Goal: Obtain resource: Obtain resource

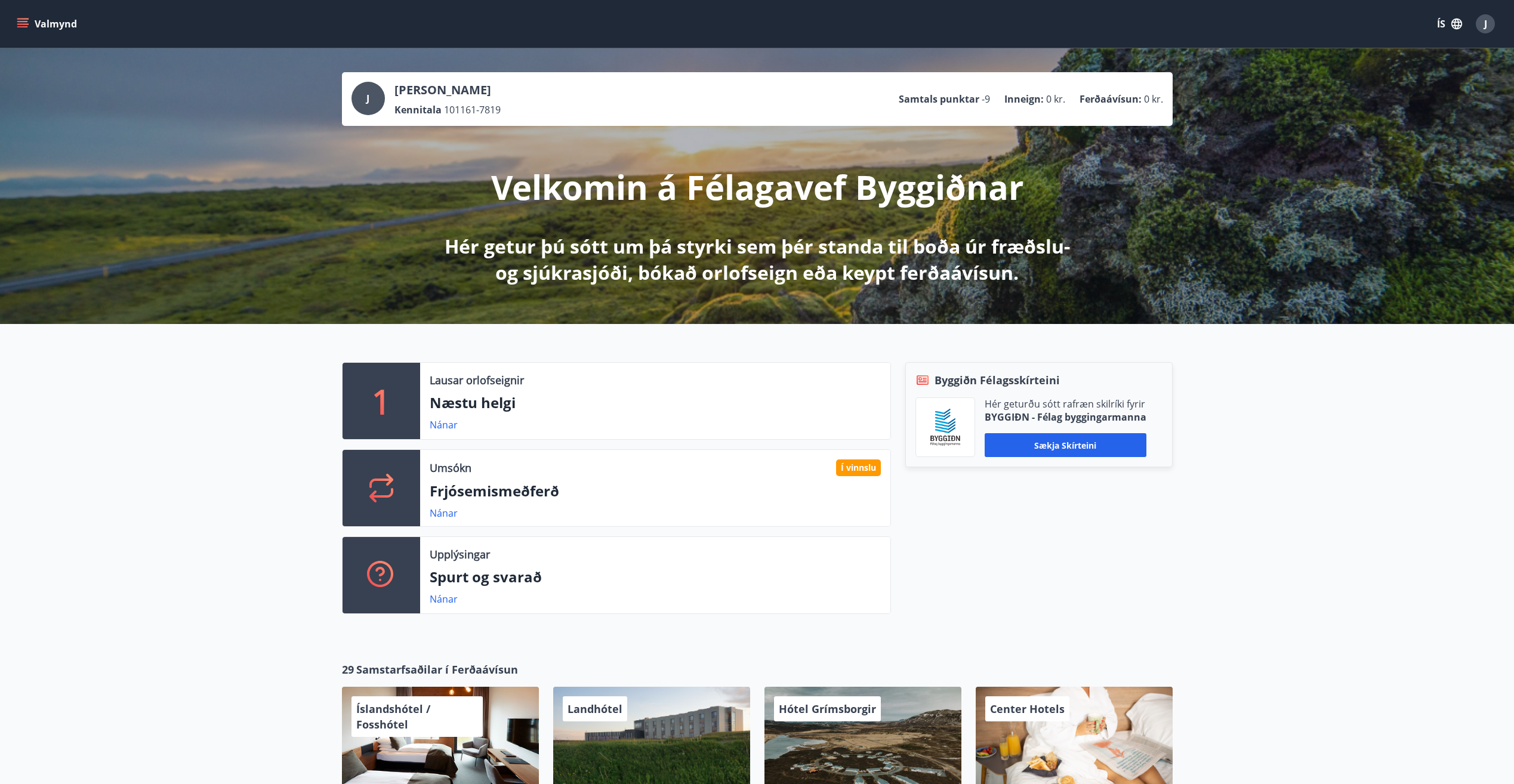
click at [24, 19] on icon "menu" at bounding box center [24, 20] width 13 height 1
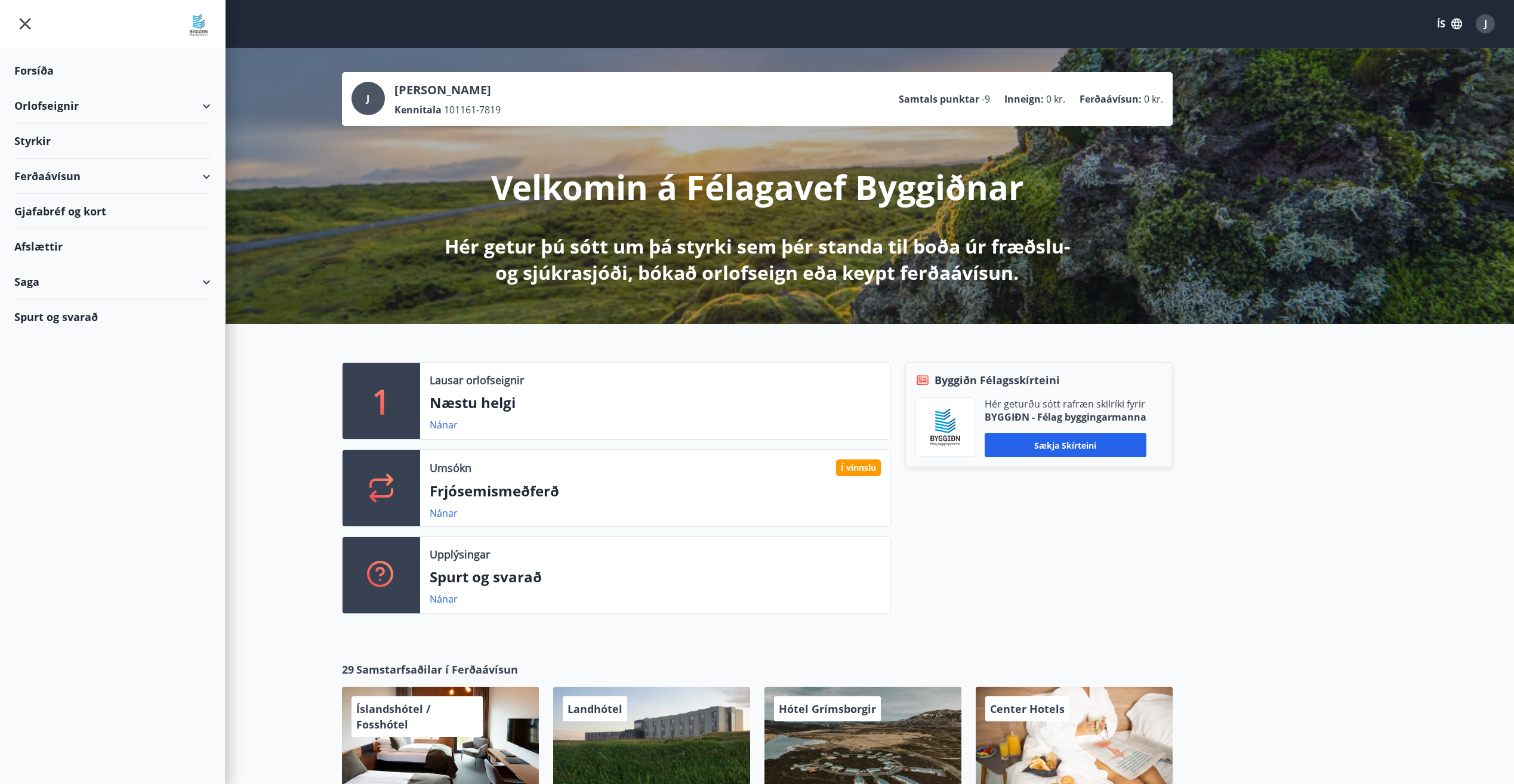
click at [43, 248] on div "Afslættir" at bounding box center [113, 246] width 197 height 35
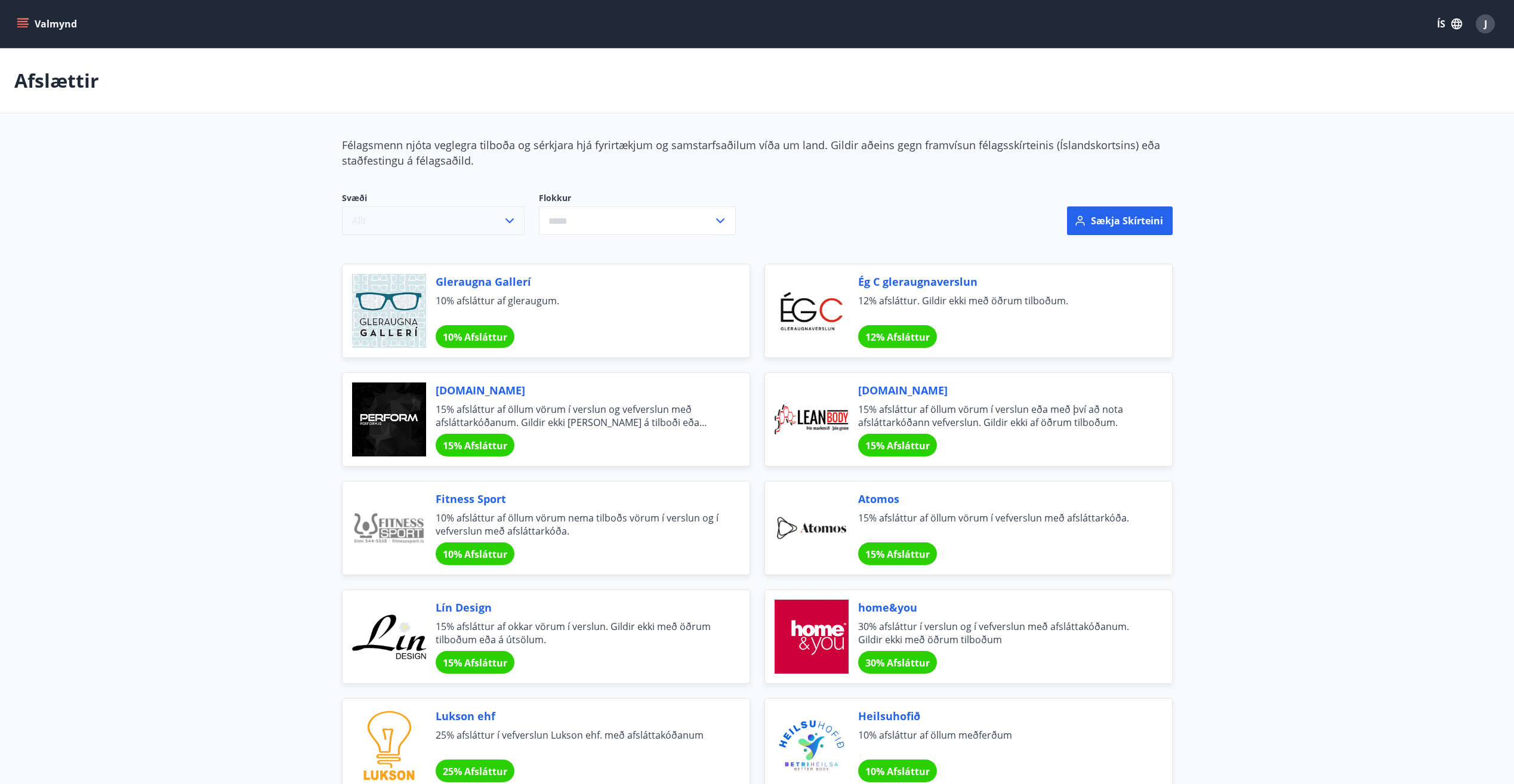
click at [513, 222] on icon "button" at bounding box center [510, 221] width 14 height 14
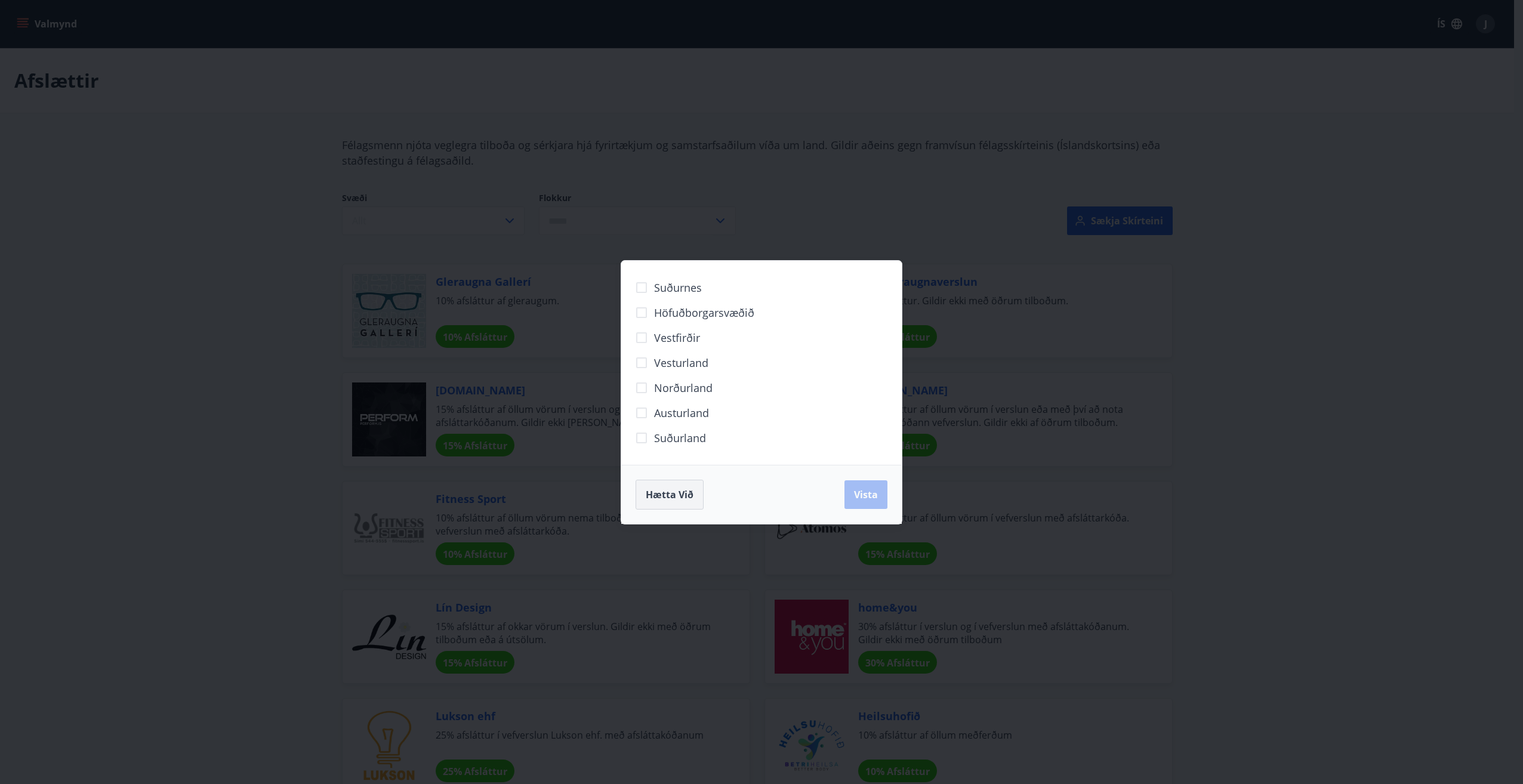
click at [685, 496] on span "Hætta við" at bounding box center [669, 494] width 48 height 13
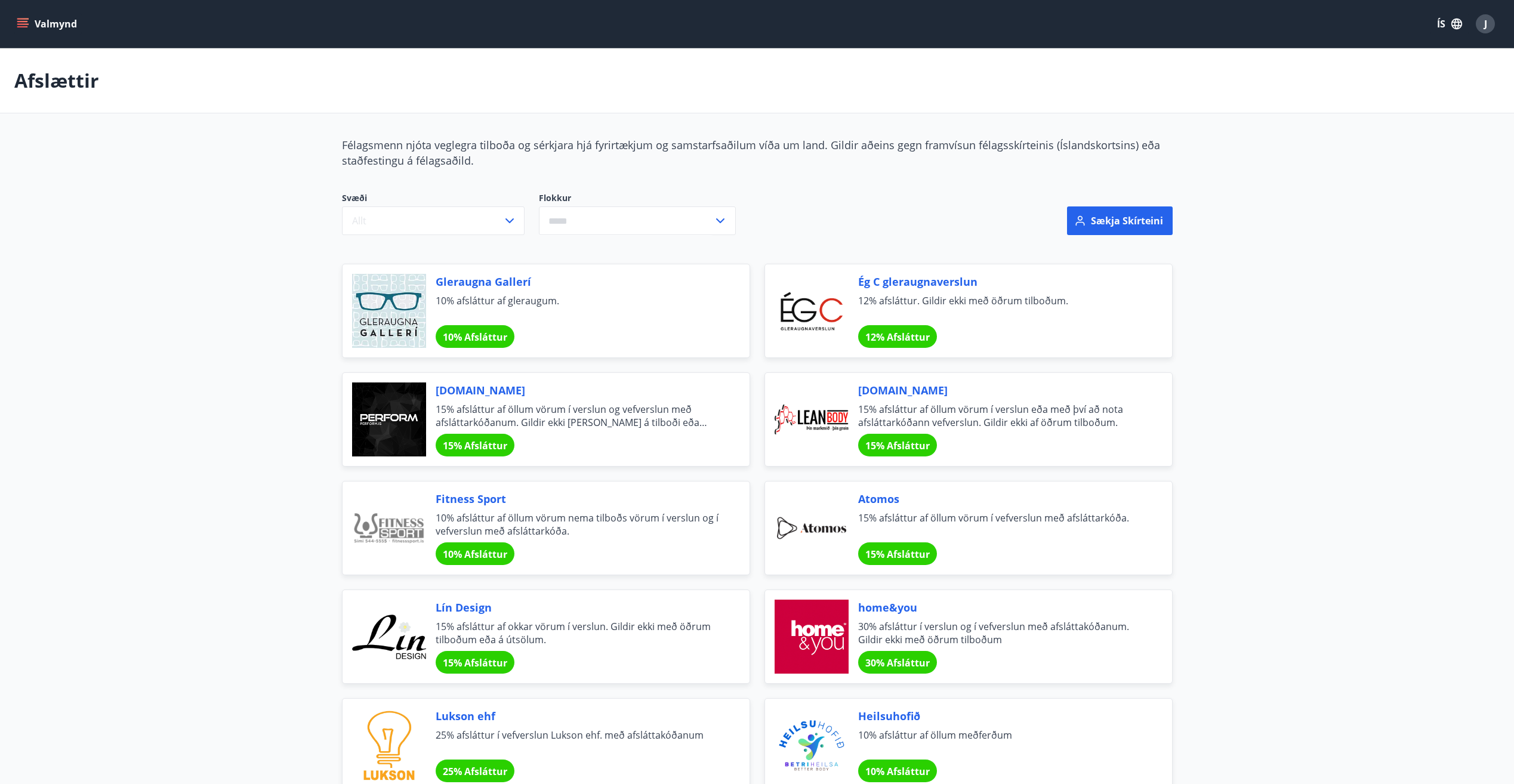
click at [727, 220] on div "​" at bounding box center [637, 221] width 197 height 29
click at [576, 264] on li "Bíllinn" at bounding box center [637, 267] width 196 height 22
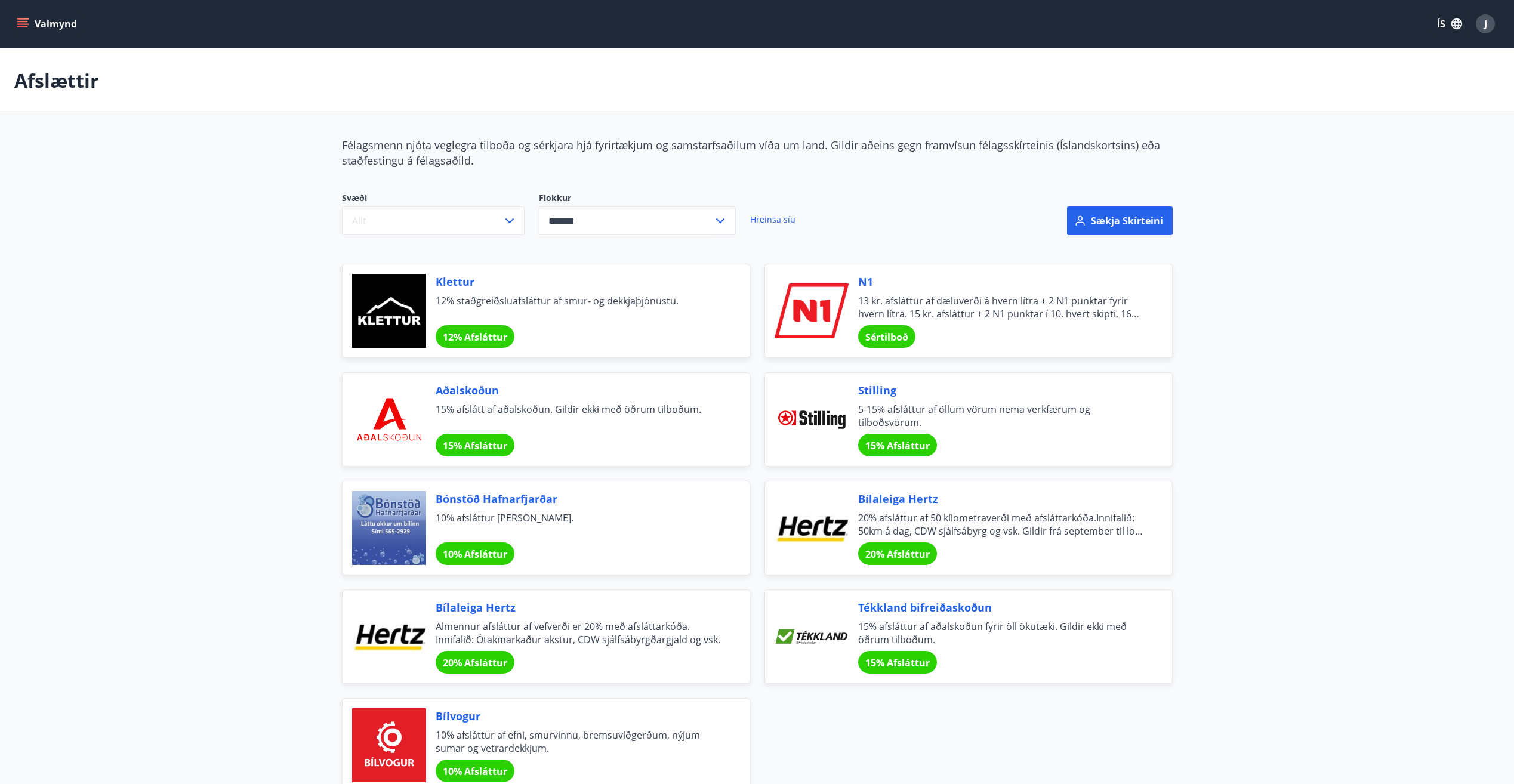
click at [1343, 415] on main "Afslættir Félagsmenn njóta veglegra tilboða og sérkjara hjá fyrirtækjum og sams…" at bounding box center [757, 420] width 1514 height 744
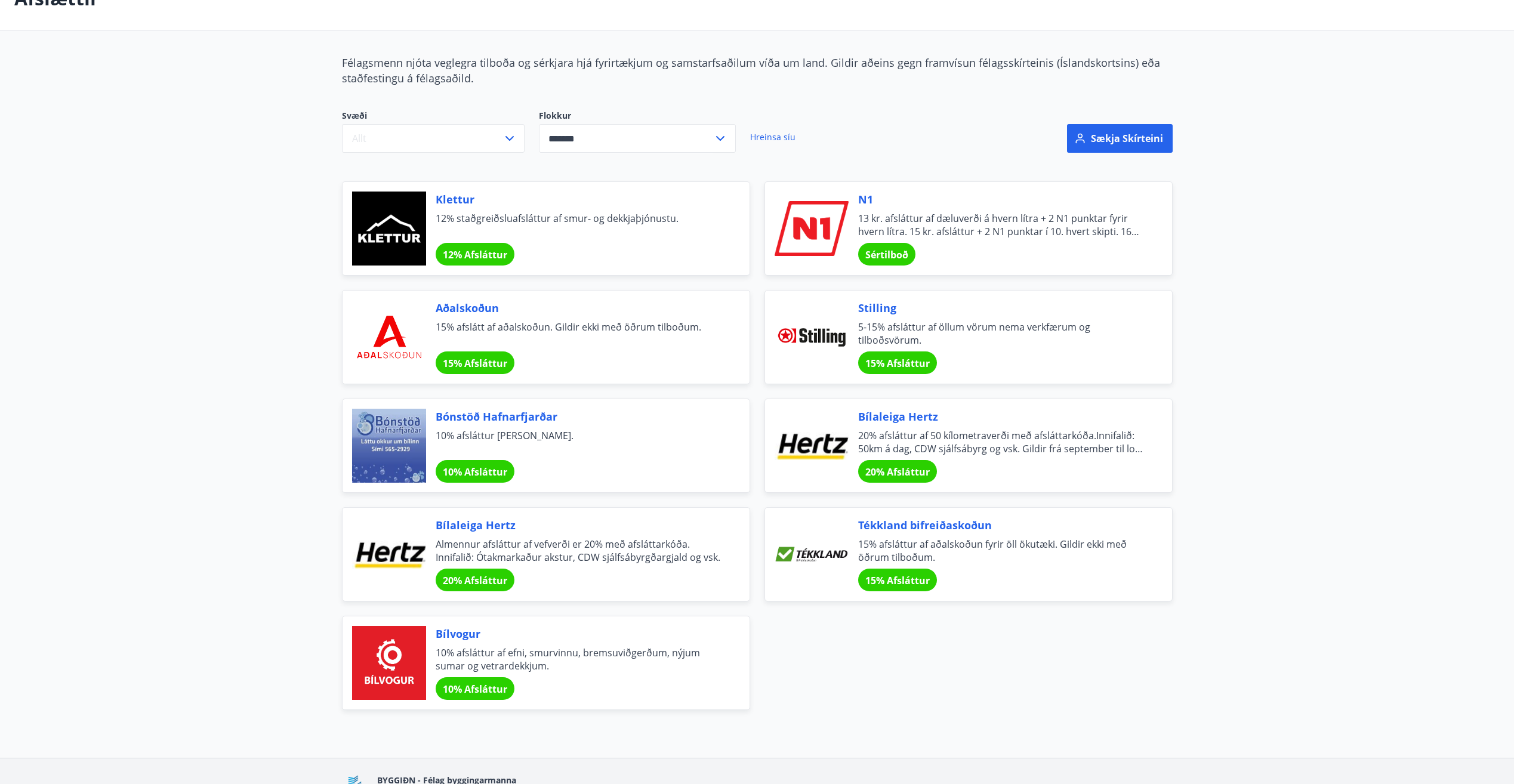
scroll to position [119, 0]
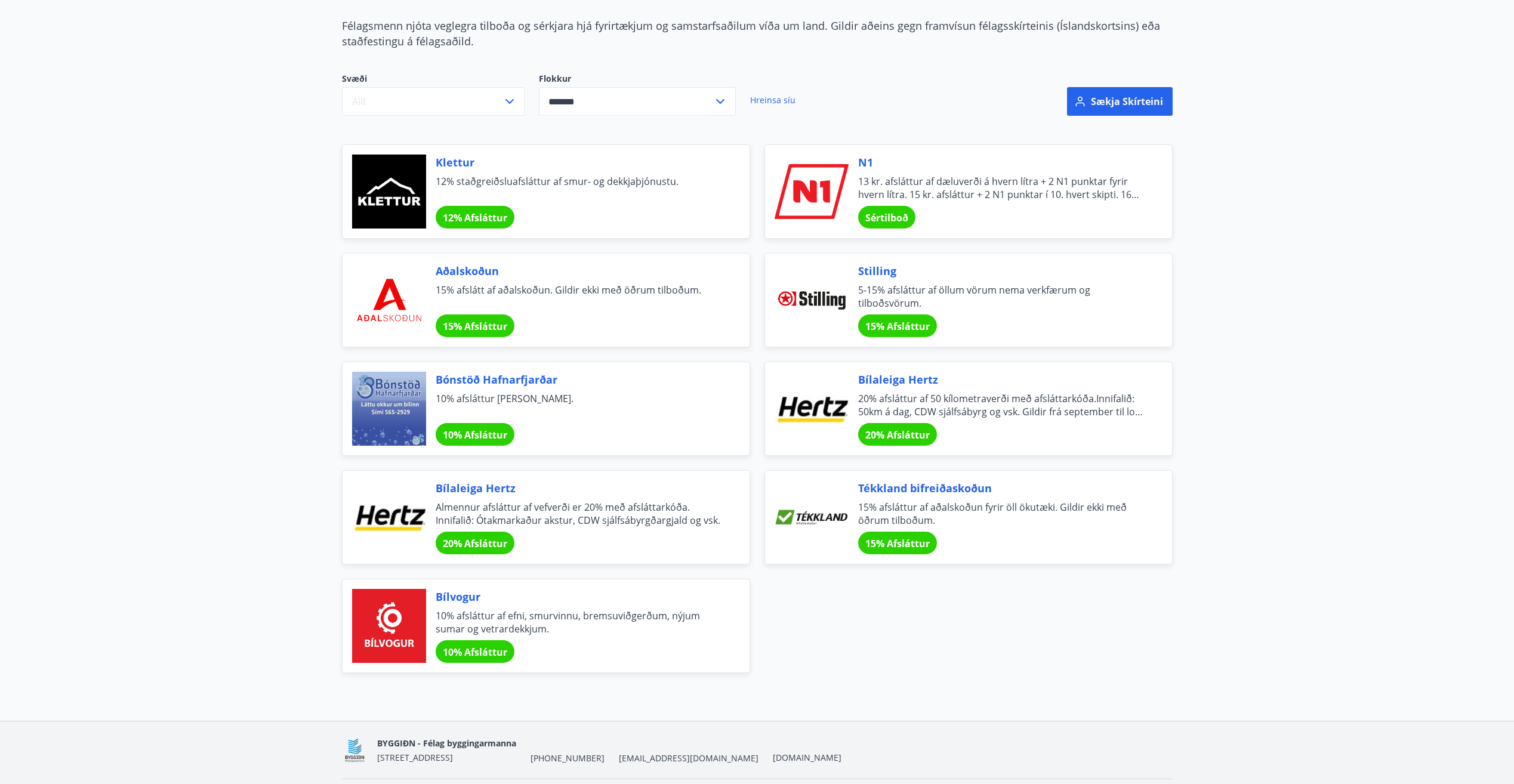
click at [1158, 638] on div "Gleraugna Gallerí 10% afsláttur af gleraugum. 10% Afsláttur Ég C gleraugnaversl…" at bounding box center [750, 401] width 845 height 543
click at [1213, 478] on main "Afslættir Félagsmenn njóta veglegra tilboða og sérkjara hjá fyrirtækjum og sams…" at bounding box center [757, 301] width 1514 height 744
click at [720, 100] on icon at bounding box center [720, 101] width 14 height 14
click at [576, 278] on li "Heimilið" at bounding box center [637, 277] width 196 height 22
type input "********"
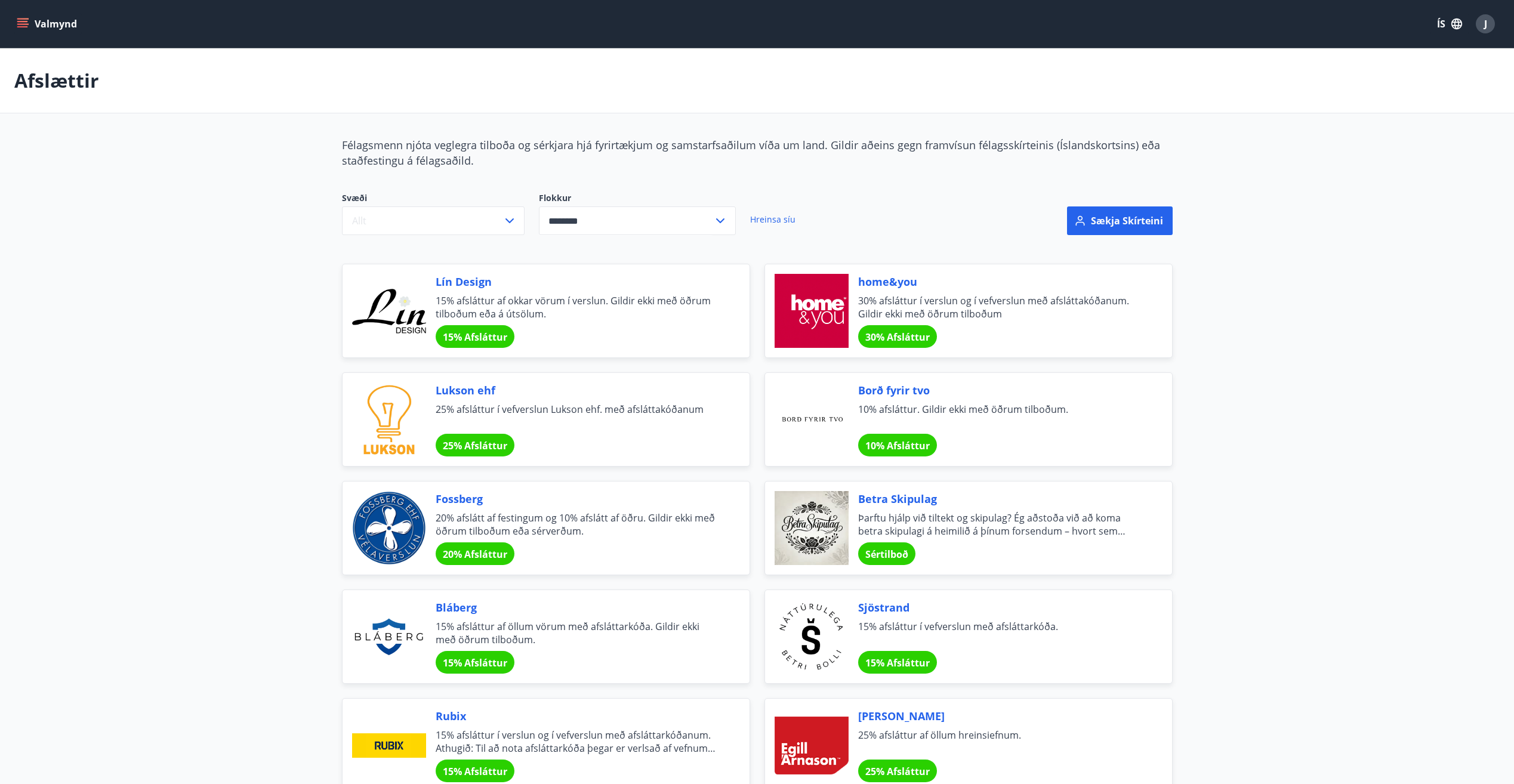
click at [892, 301] on span "30% afsláttur í verslun og í vefverslun með afsláttakóðanum. Gildir ekki með öð…" at bounding box center [1001, 307] width 286 height 26
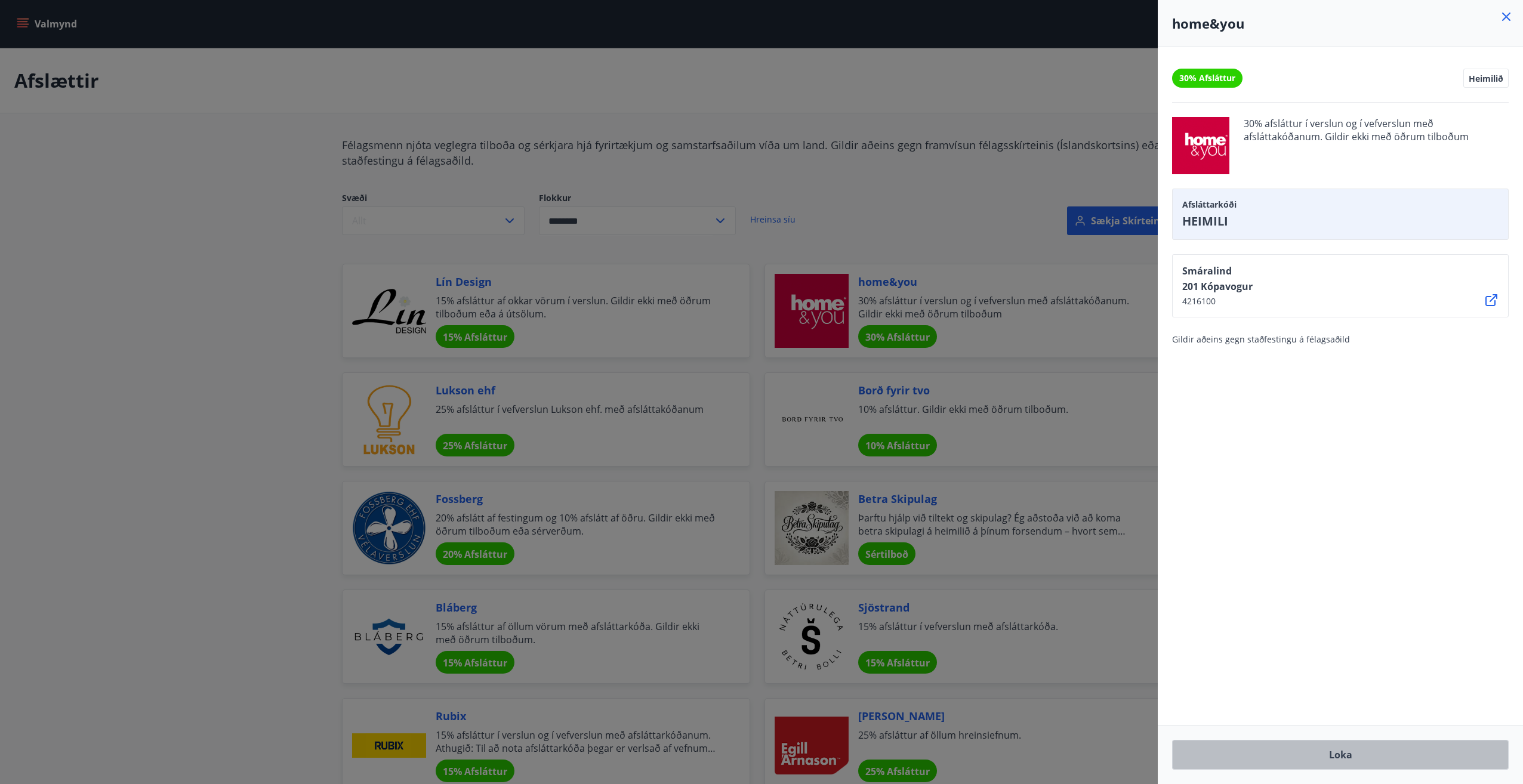
click at [1258, 754] on button "Loka" at bounding box center [1340, 754] width 337 height 30
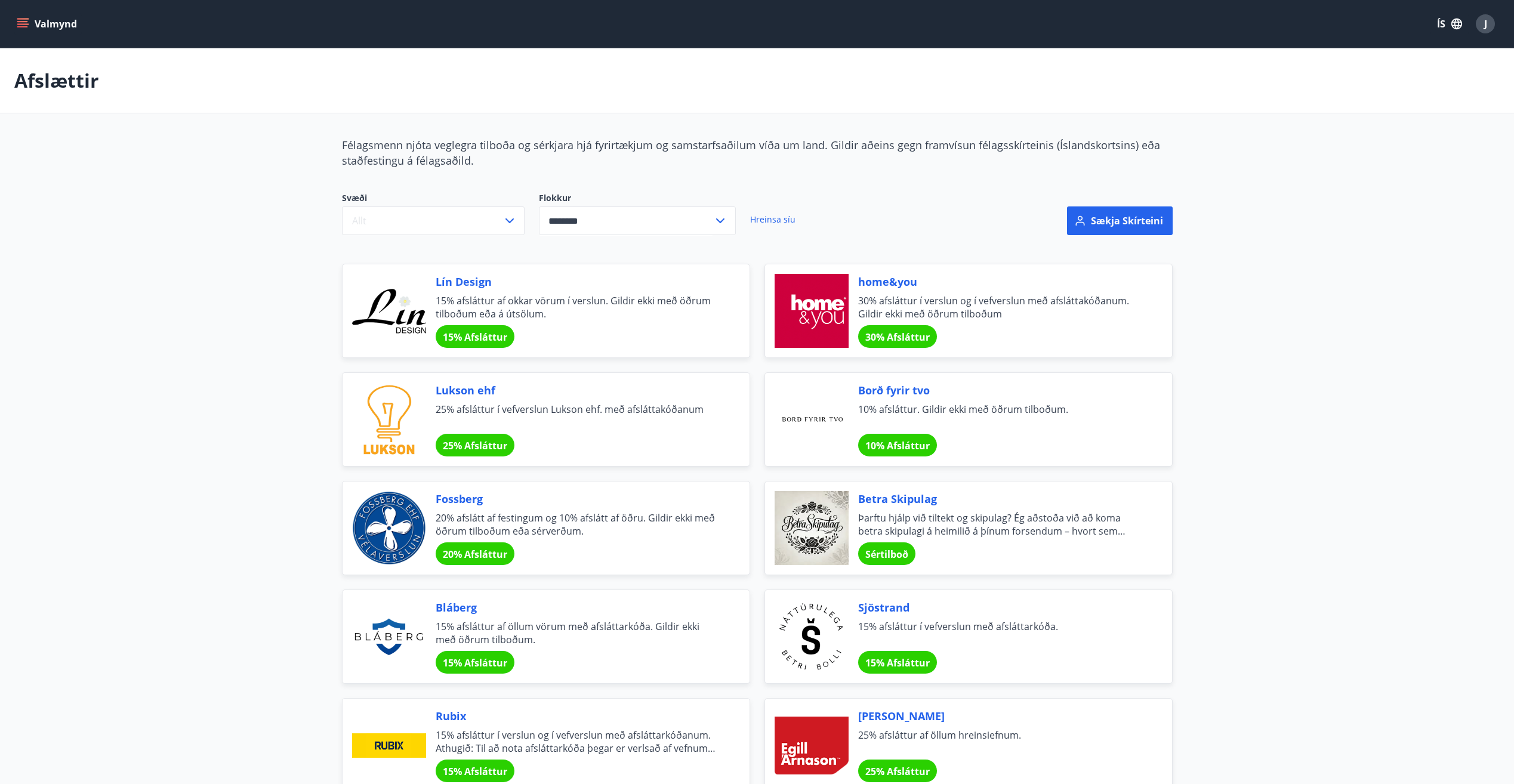
click at [123, 332] on main "Afslættir Félagsmenn njóta veglegra tilboða og sérkjara hjá fyrirtækjum og sams…" at bounding box center [757, 637] width 1514 height 1178
click at [215, 223] on main "Afslættir Félagsmenn njóta veglegra tilboða og sérkjara hjá fyrirtækjum og sams…" at bounding box center [757, 637] width 1514 height 1178
click at [1130, 225] on button "Sækja skírteini" at bounding box center [1120, 221] width 106 height 29
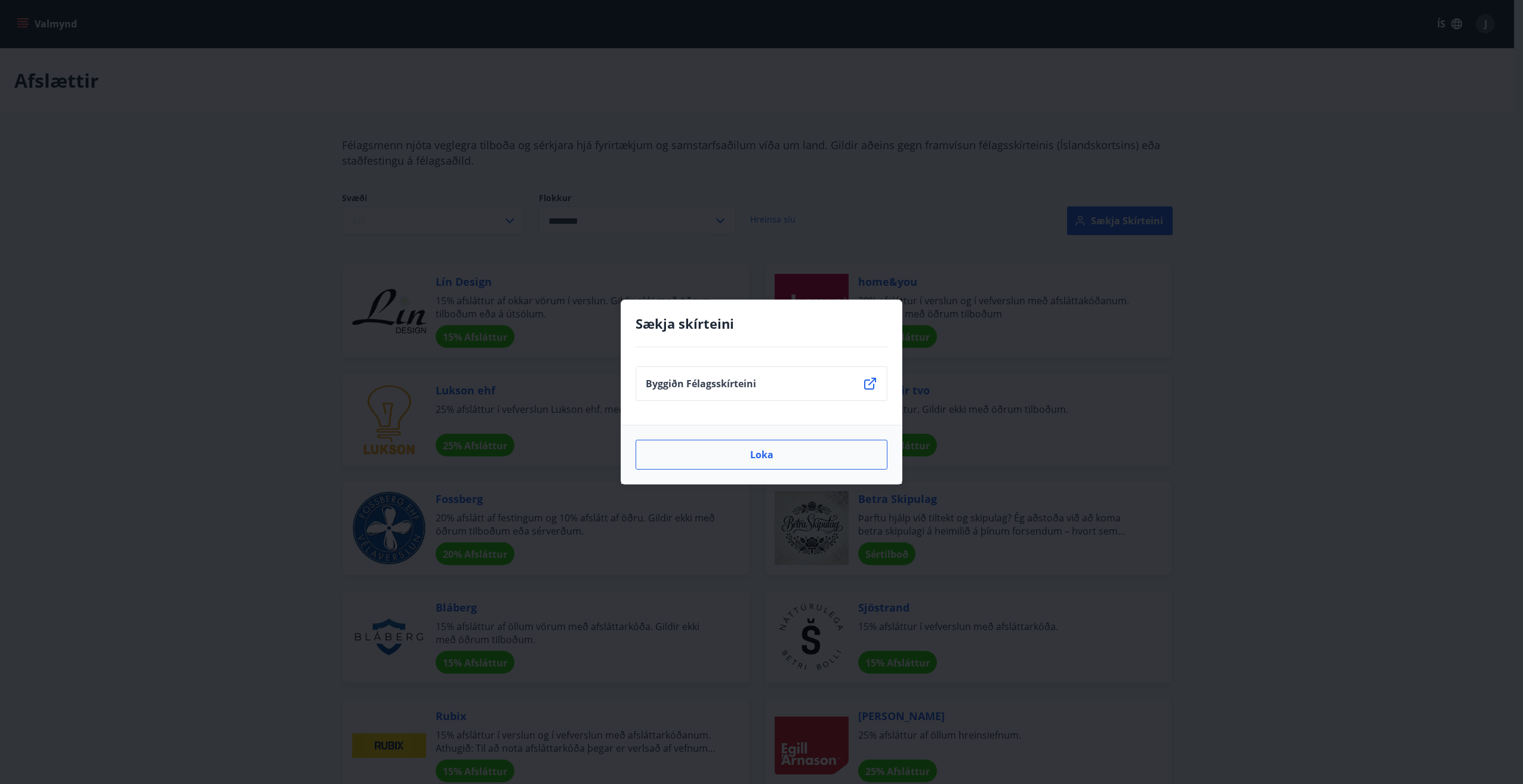
click at [750, 462] on button "Loka" at bounding box center [761, 454] width 252 height 30
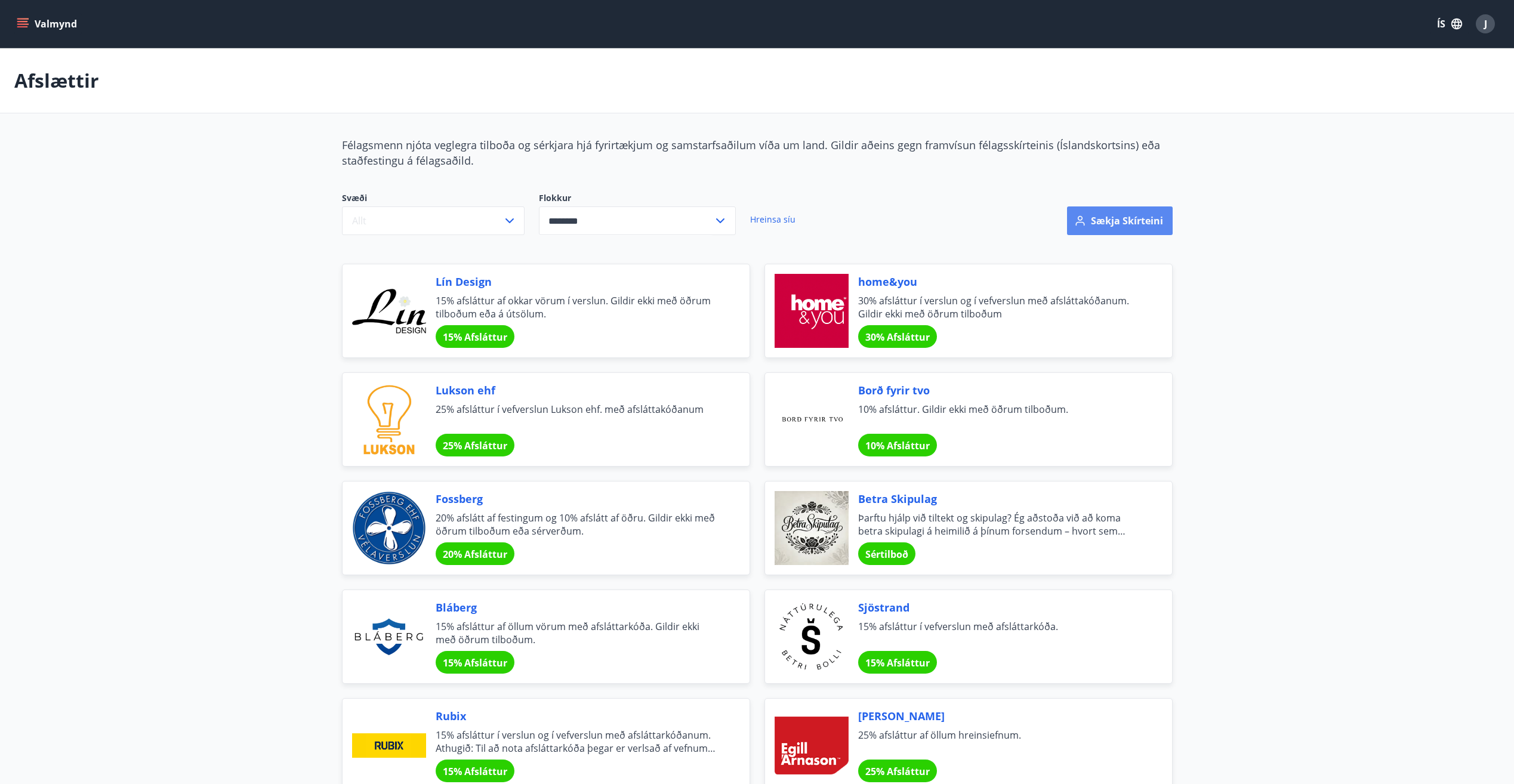
click at [1125, 219] on button "Sækja skírteini" at bounding box center [1120, 221] width 106 height 29
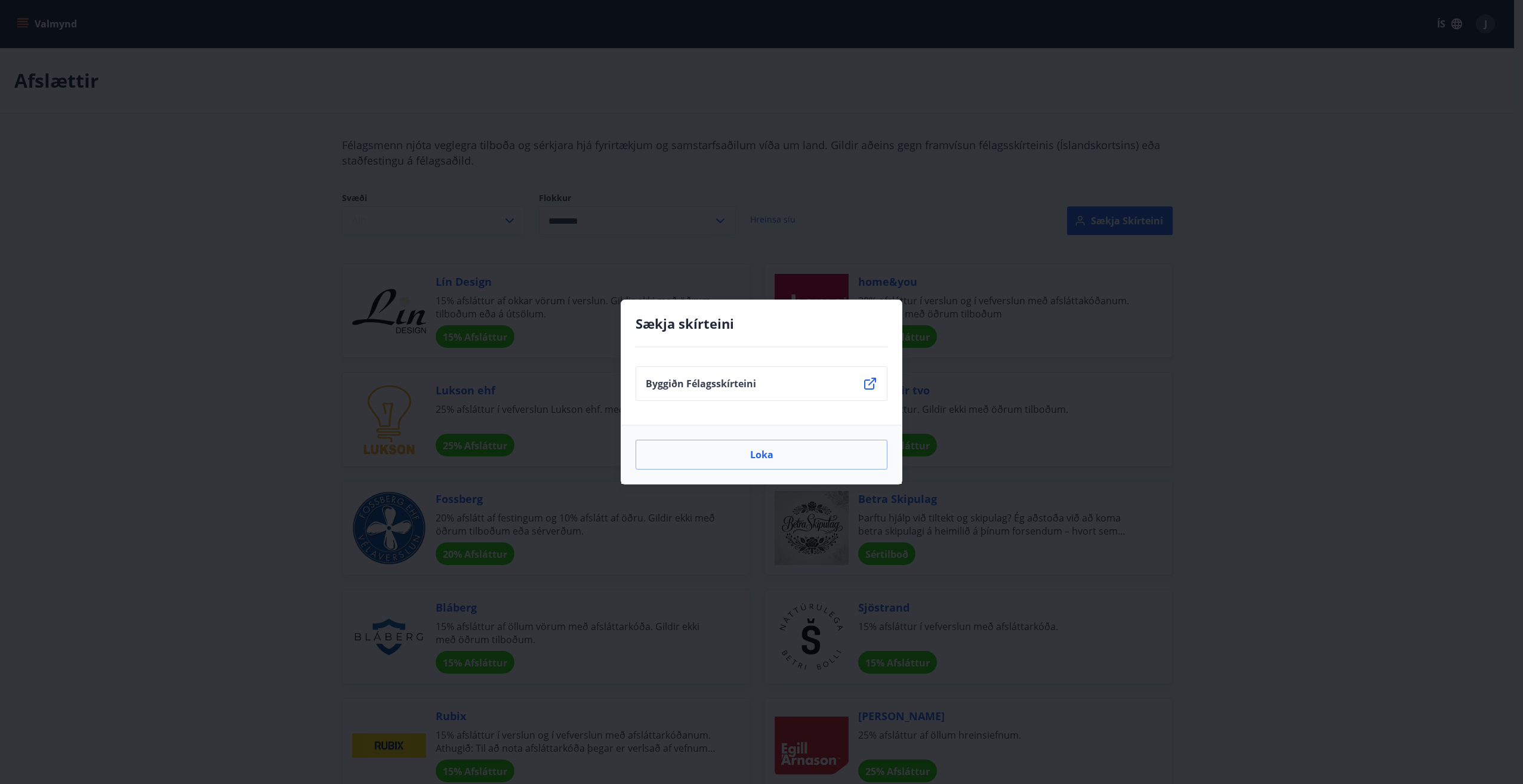
click at [781, 388] on li "Byggiðn Félagsskírteini" at bounding box center [761, 384] width 252 height 35
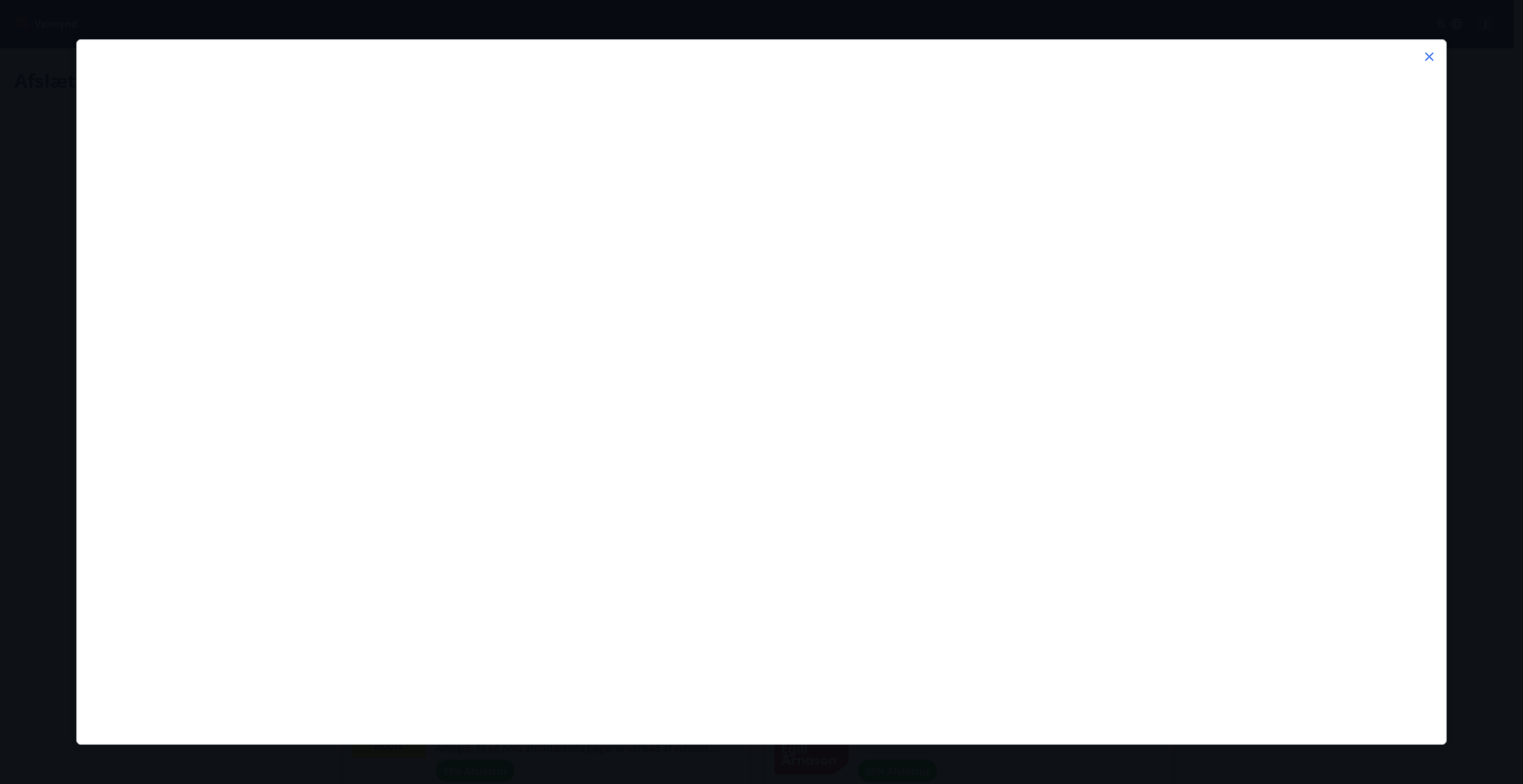
click at [1430, 53] on icon at bounding box center [1429, 57] width 14 height 14
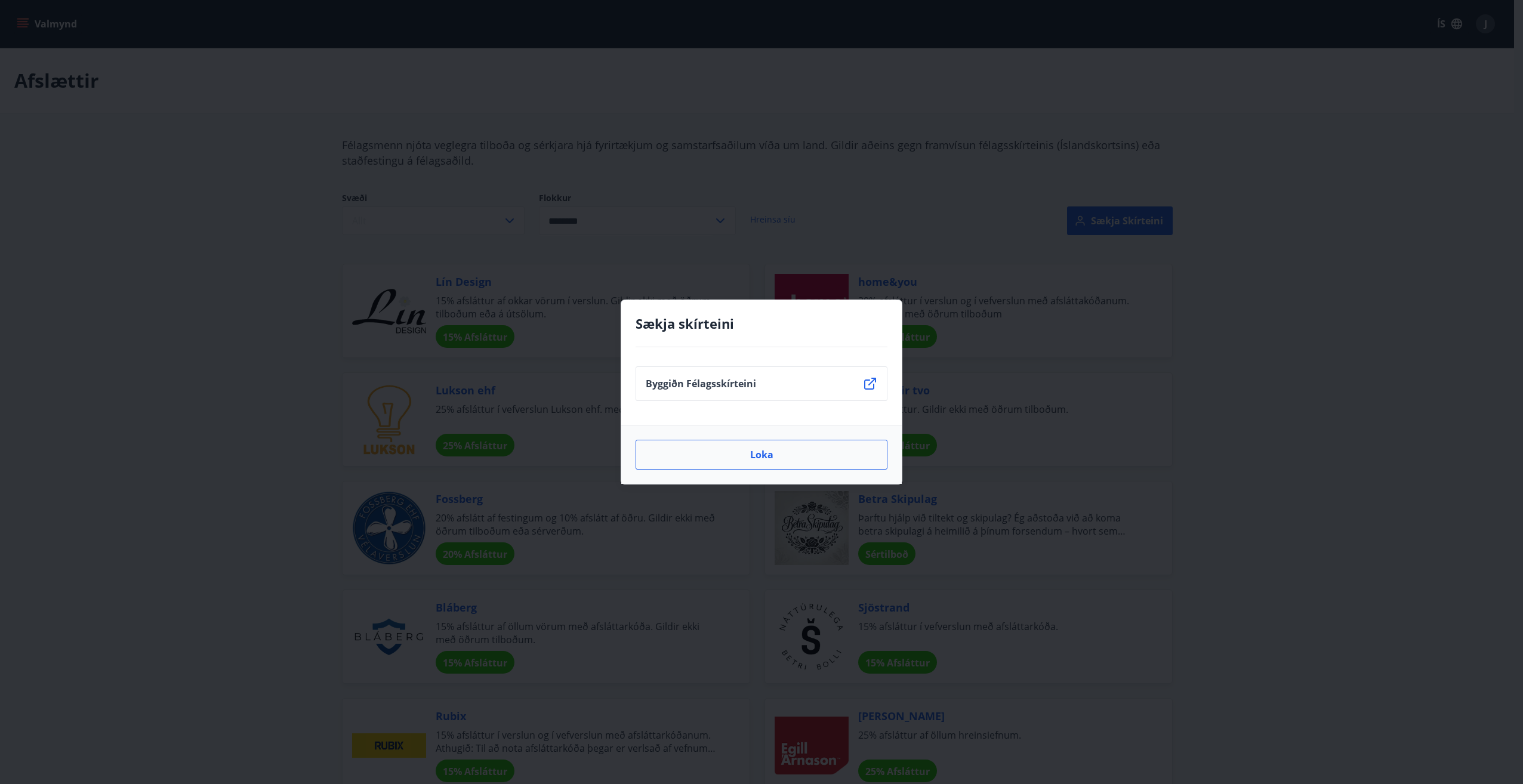
click at [759, 462] on button "Loka" at bounding box center [761, 454] width 252 height 30
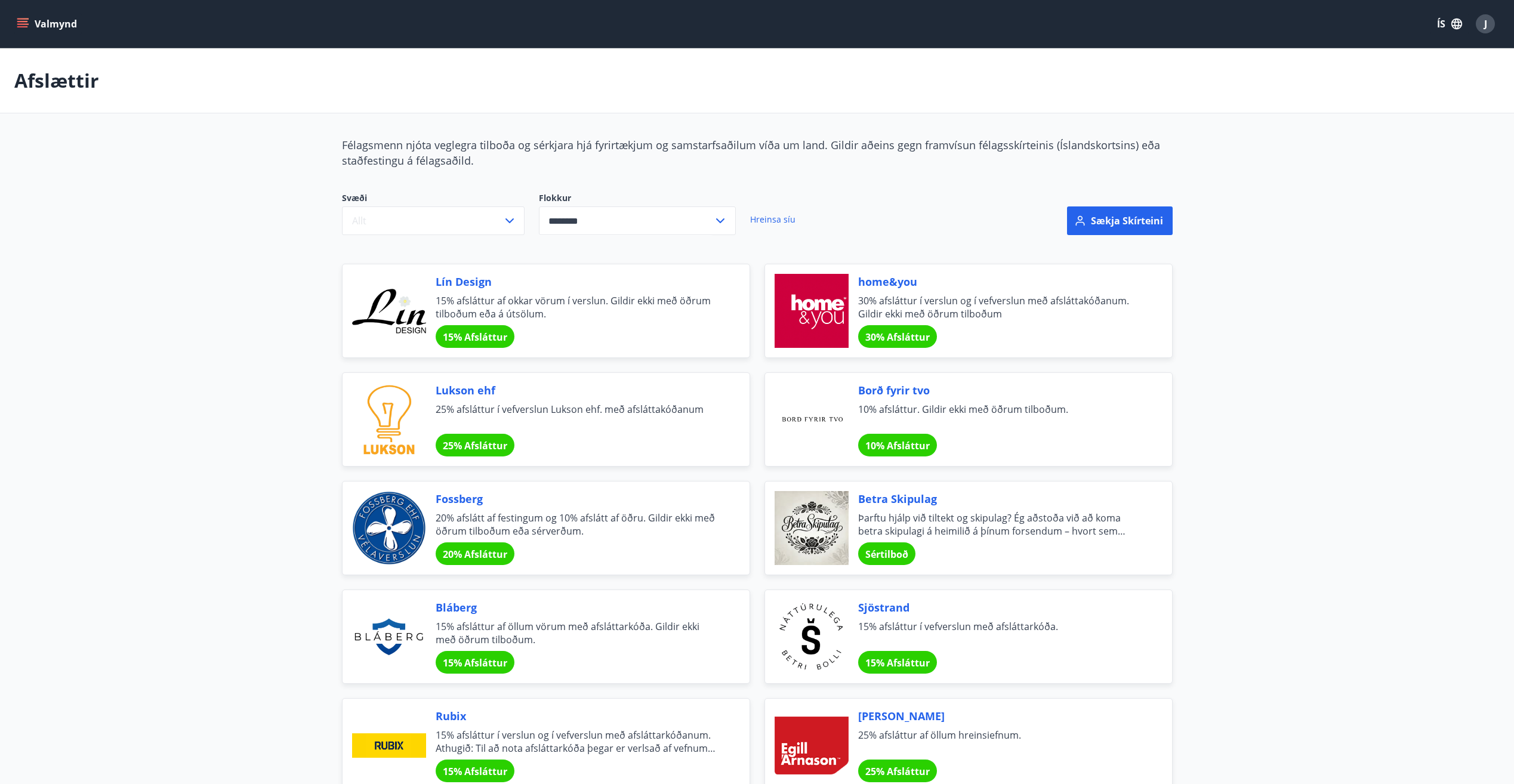
click at [1352, 254] on main "Afslættir Félagsmenn njóta veglegra tilboða og sérkjara hjá fyrirtækjum og sams…" at bounding box center [757, 637] width 1514 height 1178
